Goal: Check status: Check status

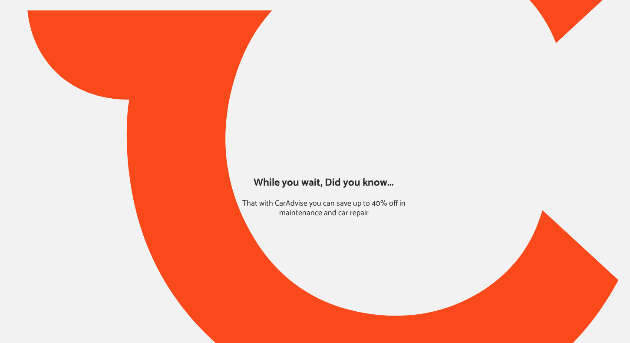
type input "*****"
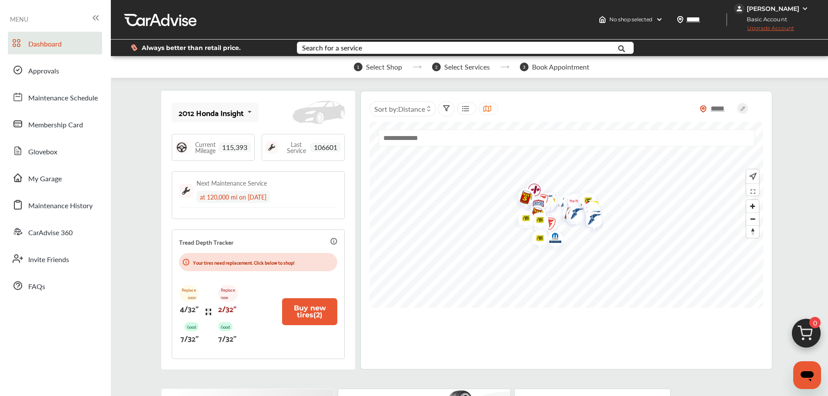
click at [52, 181] on span "My Garage" at bounding box center [44, 178] width 33 height 11
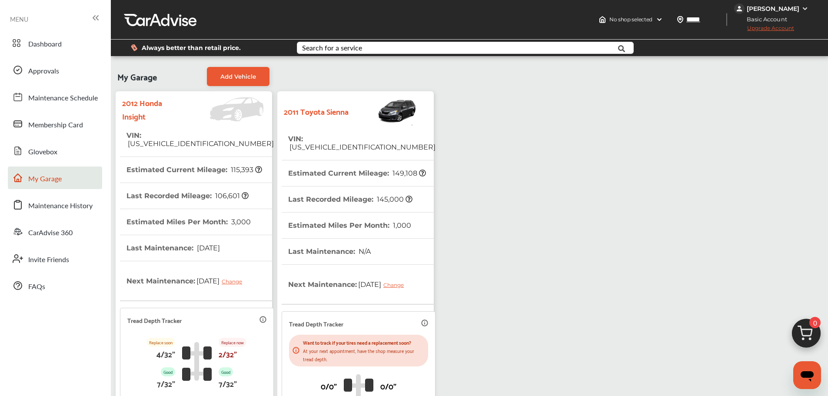
click at [341, 172] on th "Estimated Current Mileage : 149,108" at bounding box center [357, 173] width 138 height 26
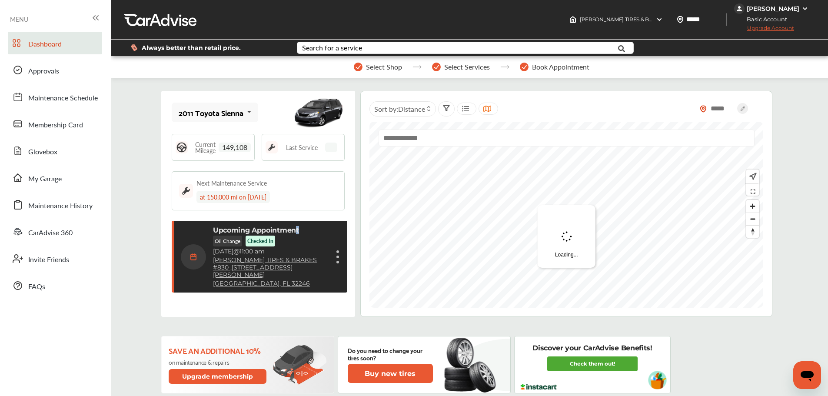
click at [295, 239] on div "Upcoming Appointment Oil Change Checked In [DATE] 11:00 am [PERSON_NAME] TIRES …" at bounding box center [270, 256] width 115 height 61
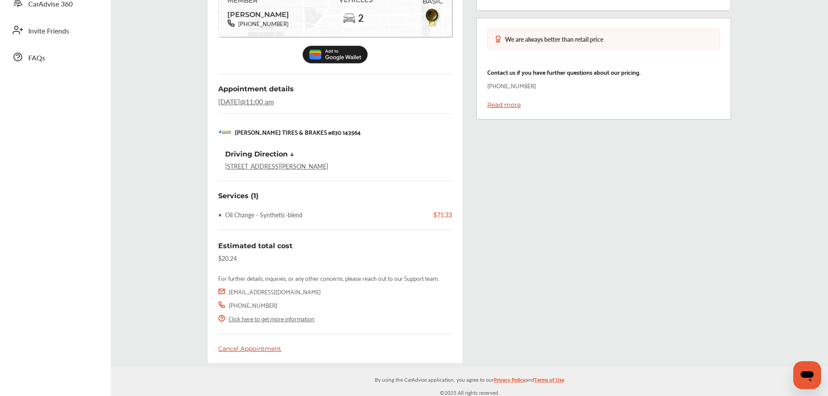
scroll to position [232, 0]
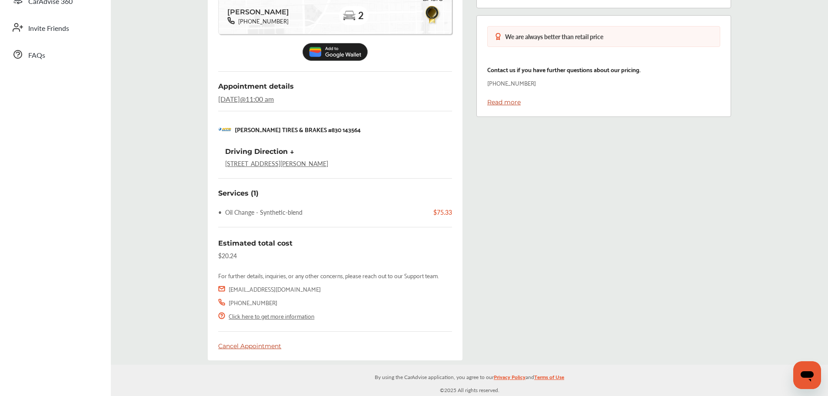
click at [265, 342] on div "Cancel Appointment" at bounding box center [335, 346] width 234 height 8
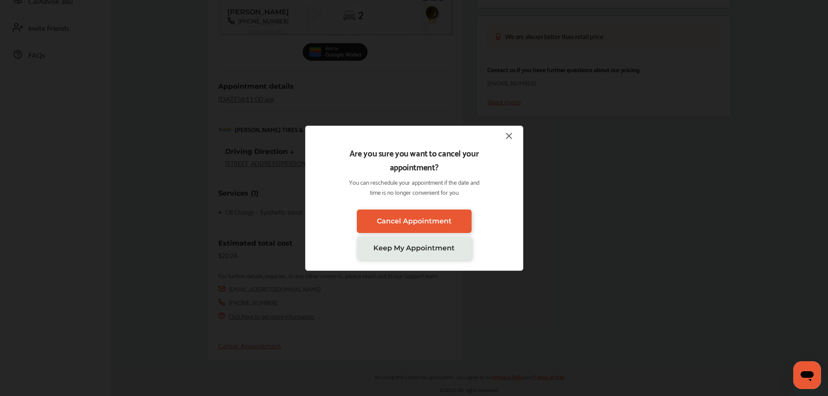
click at [507, 137] on img at bounding box center [508, 135] width 10 height 11
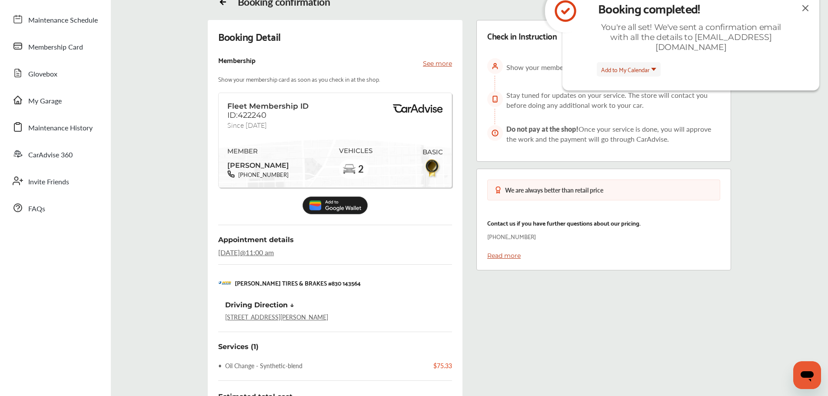
scroll to position [146, 0]
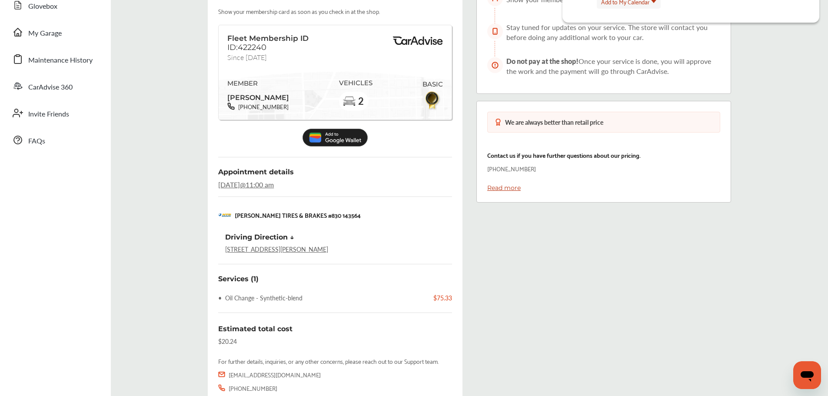
click at [390, 247] on div "Driving Direction ↓ [STREET_ADDRESS][PERSON_NAME]" at bounding box center [338, 243] width 227 height 20
copy link "[STREET_ADDRESS][PERSON_NAME]"
